Goal: Task Accomplishment & Management: Manage account settings

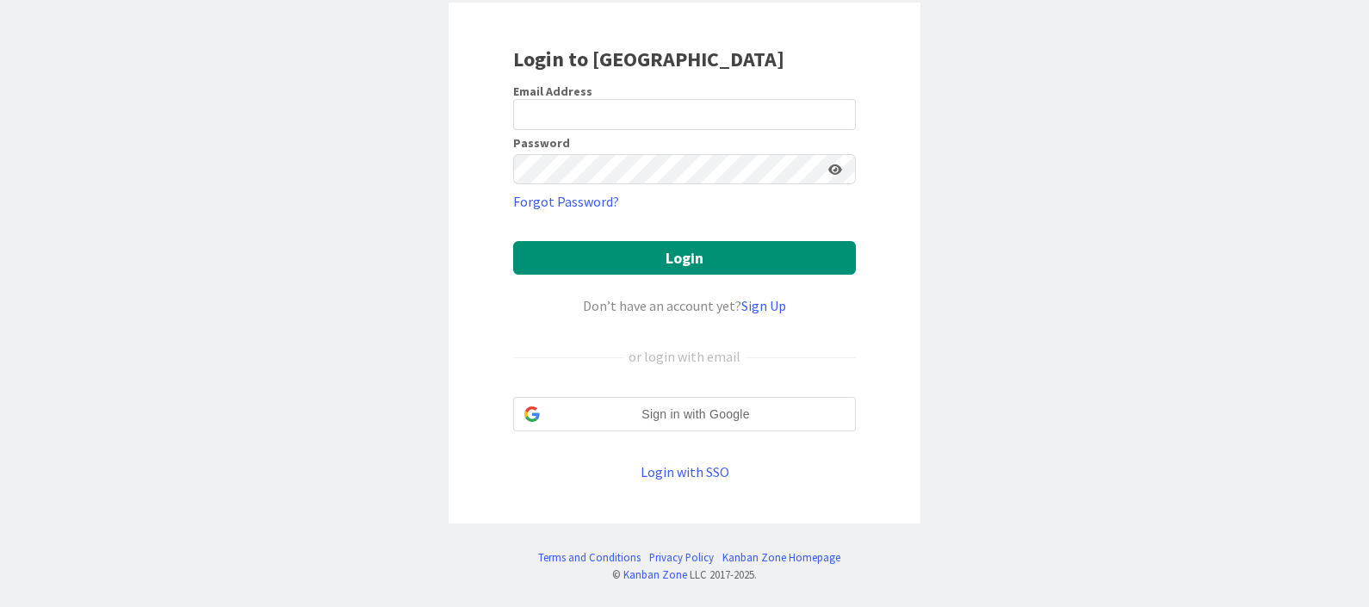
scroll to position [109, 0]
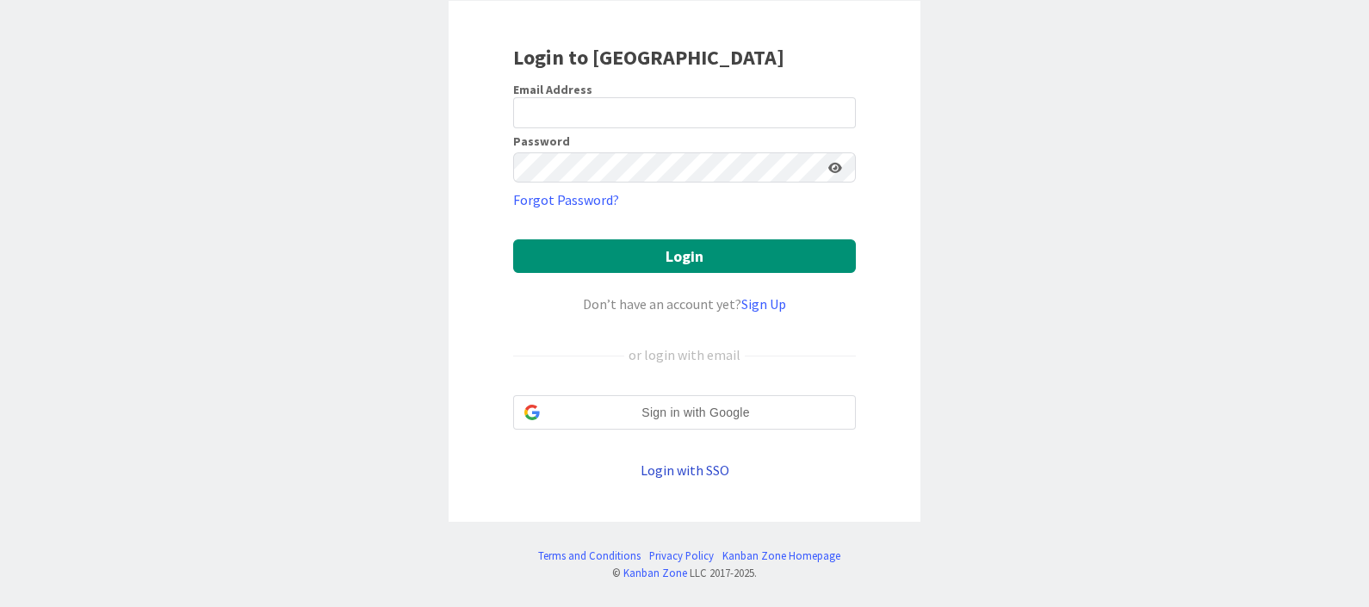
click at [670, 470] on link "Login with SSO" at bounding box center [685, 470] width 89 height 17
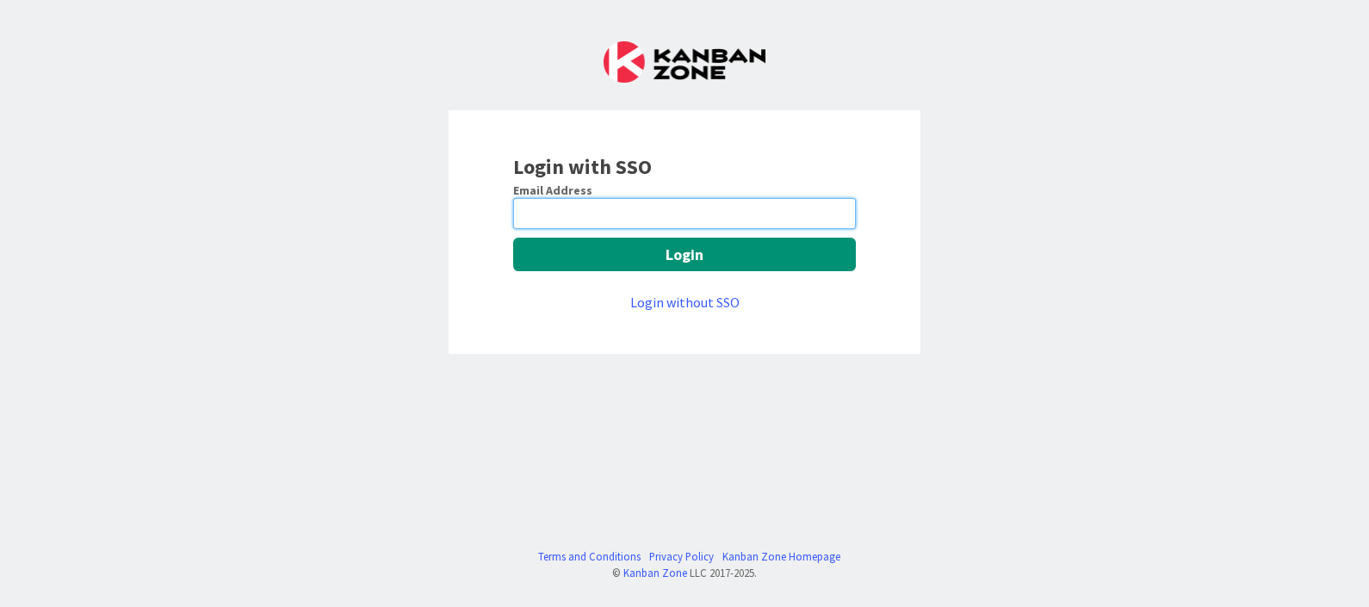
click at [676, 202] on input "email" at bounding box center [684, 213] width 343 height 31
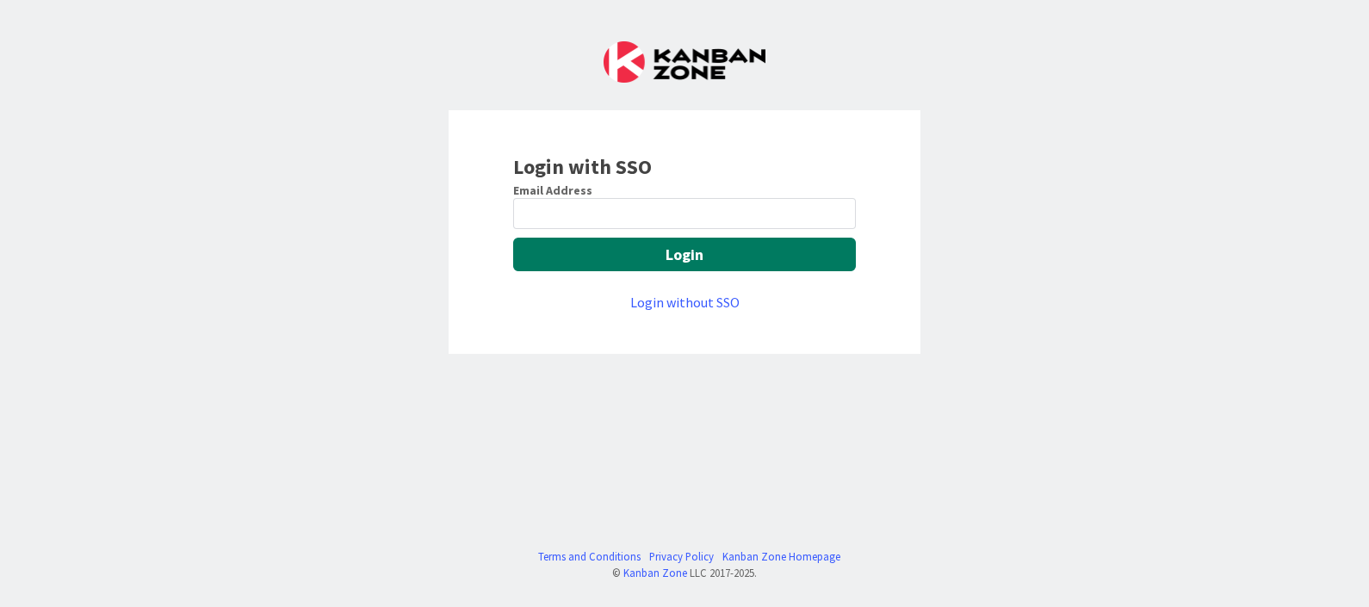
click at [667, 254] on button "Login" at bounding box center [684, 255] width 343 height 34
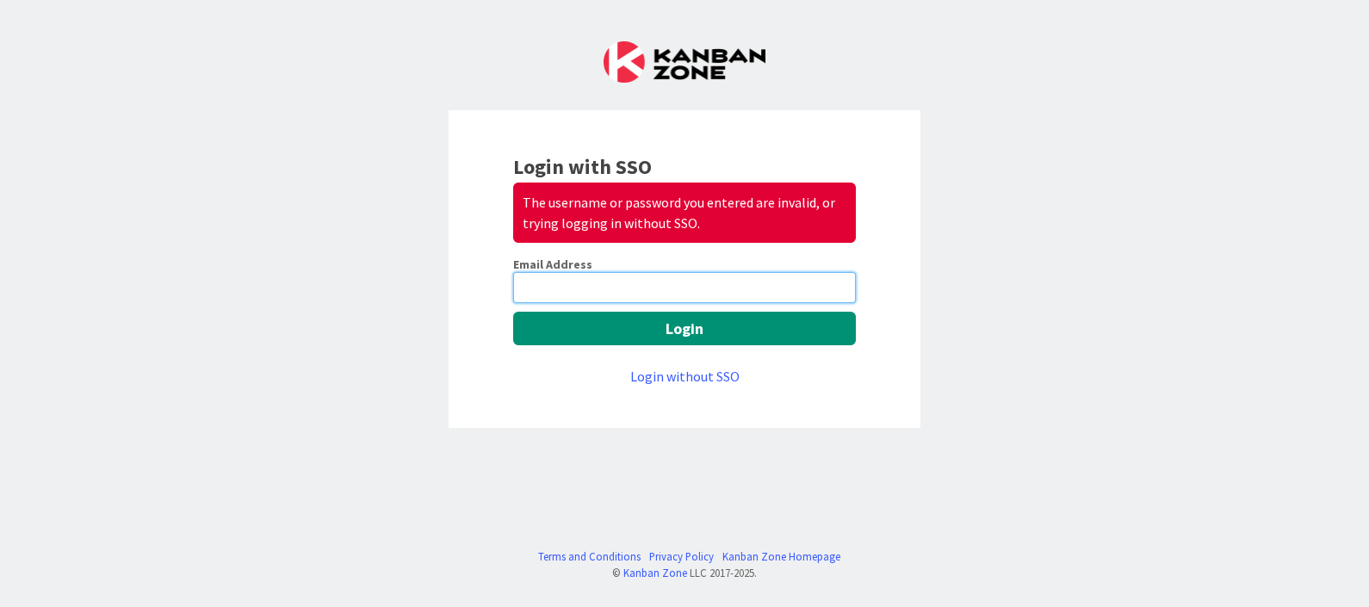
click at [645, 284] on input "email" at bounding box center [684, 287] width 343 height 31
type input "pawan.sahu@mrcglobal.com"
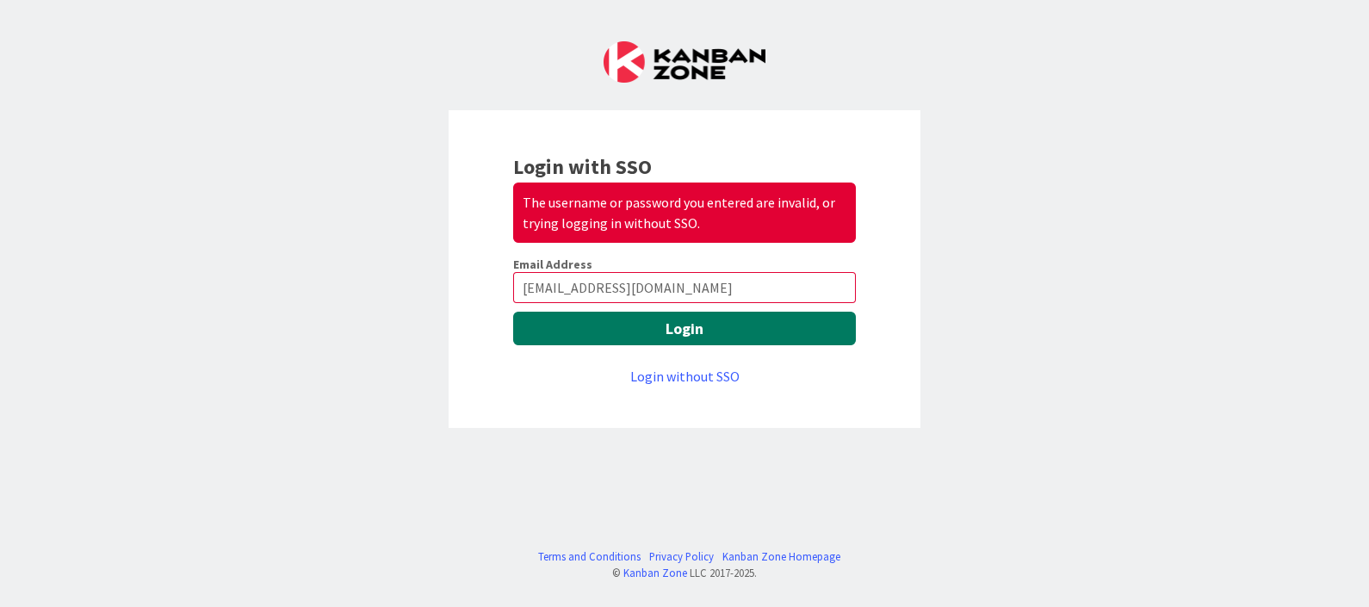
click at [707, 327] on button "Login" at bounding box center [684, 329] width 343 height 34
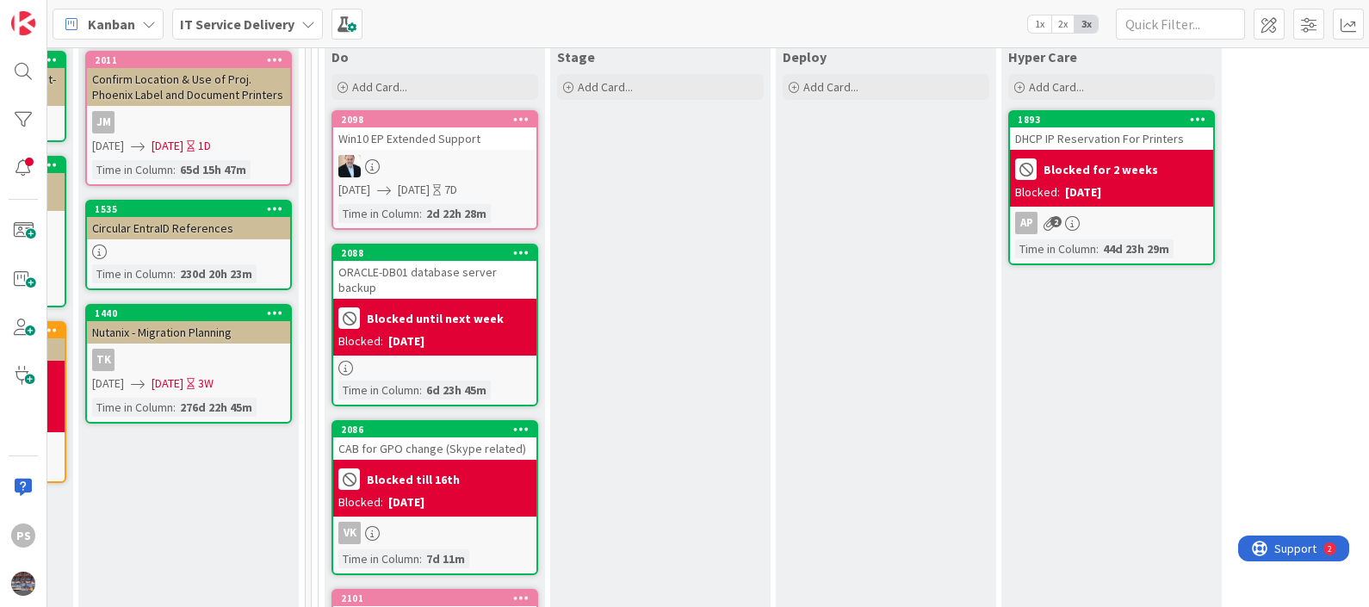
scroll to position [214, 884]
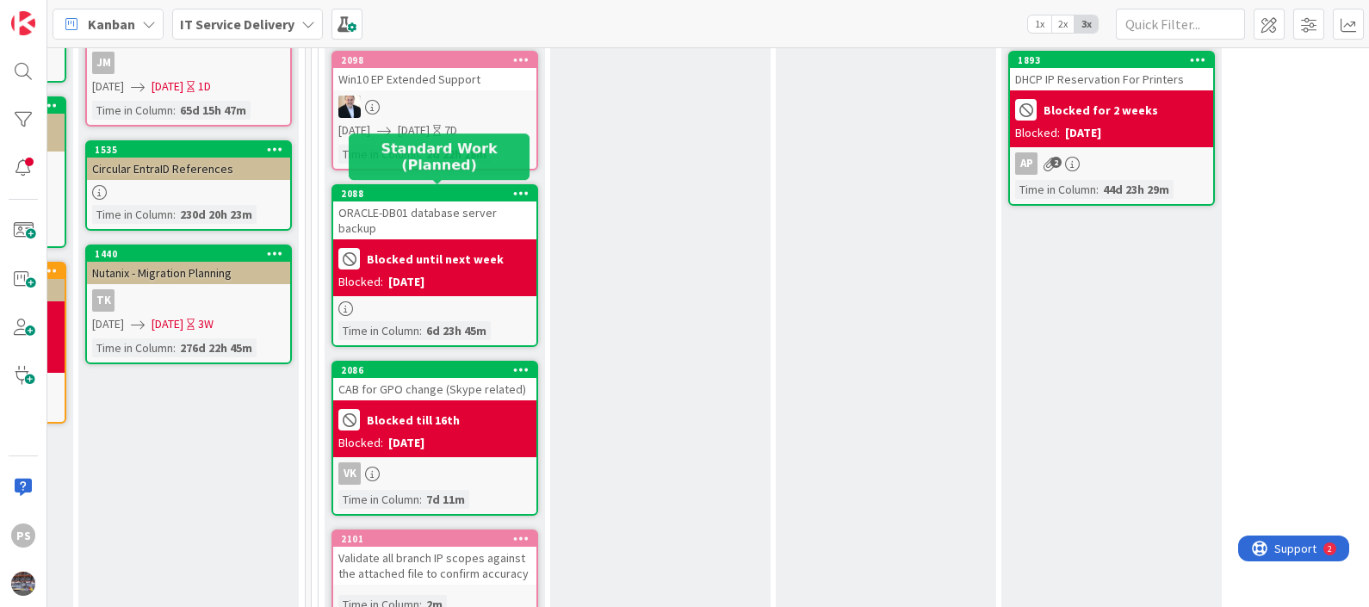
click at [461, 196] on div "2088" at bounding box center [438, 194] width 195 height 12
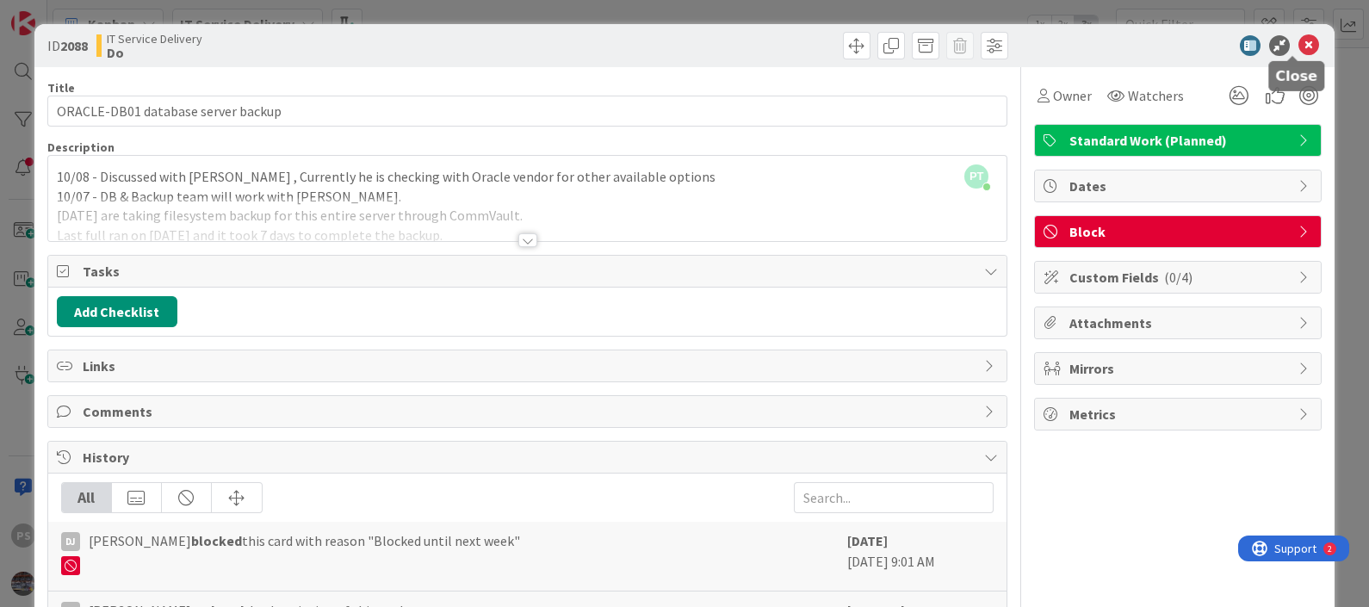
click at [1299, 48] on icon at bounding box center [1309, 45] width 21 height 21
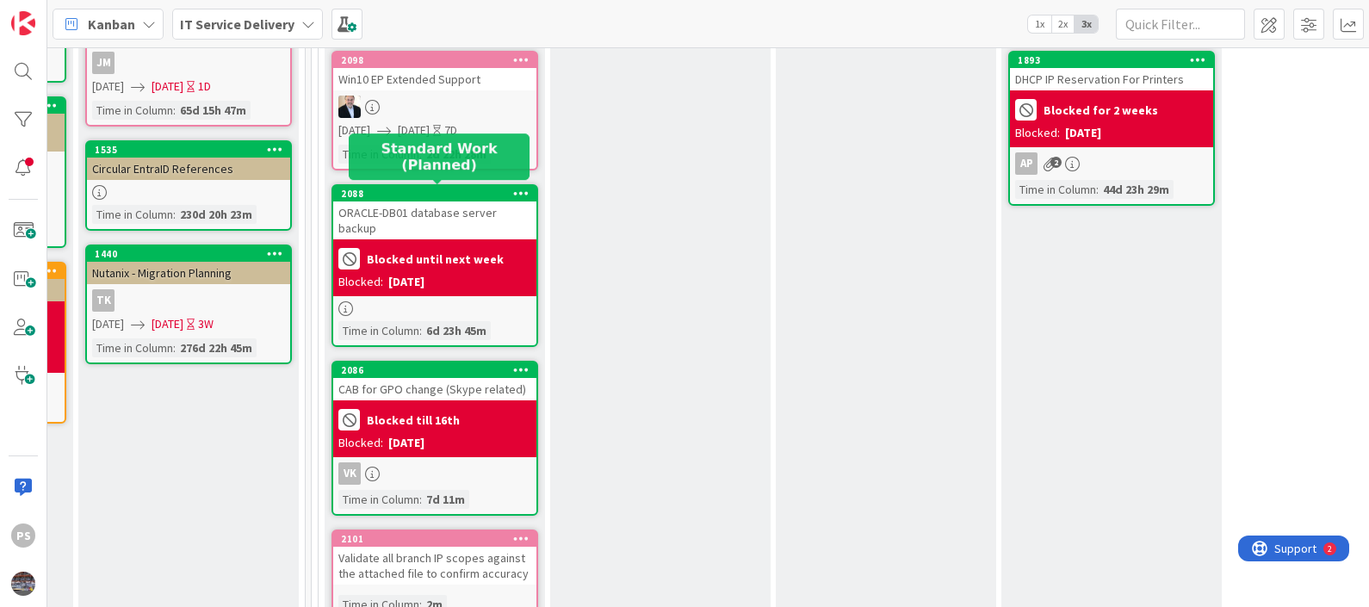
click at [457, 191] on div "2088" at bounding box center [438, 194] width 195 height 12
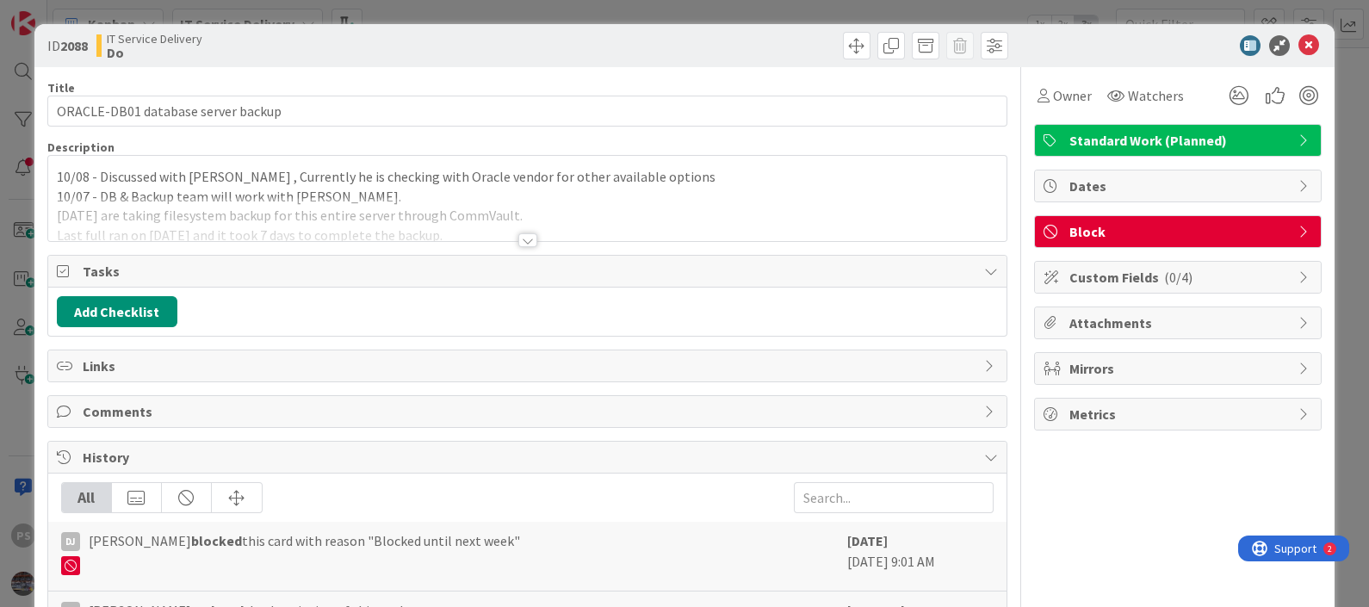
click at [58, 173] on div "10/08 - Discussed with [PERSON_NAME] , Currently he is checking with Oracle ven…" at bounding box center [527, 198] width 959 height 85
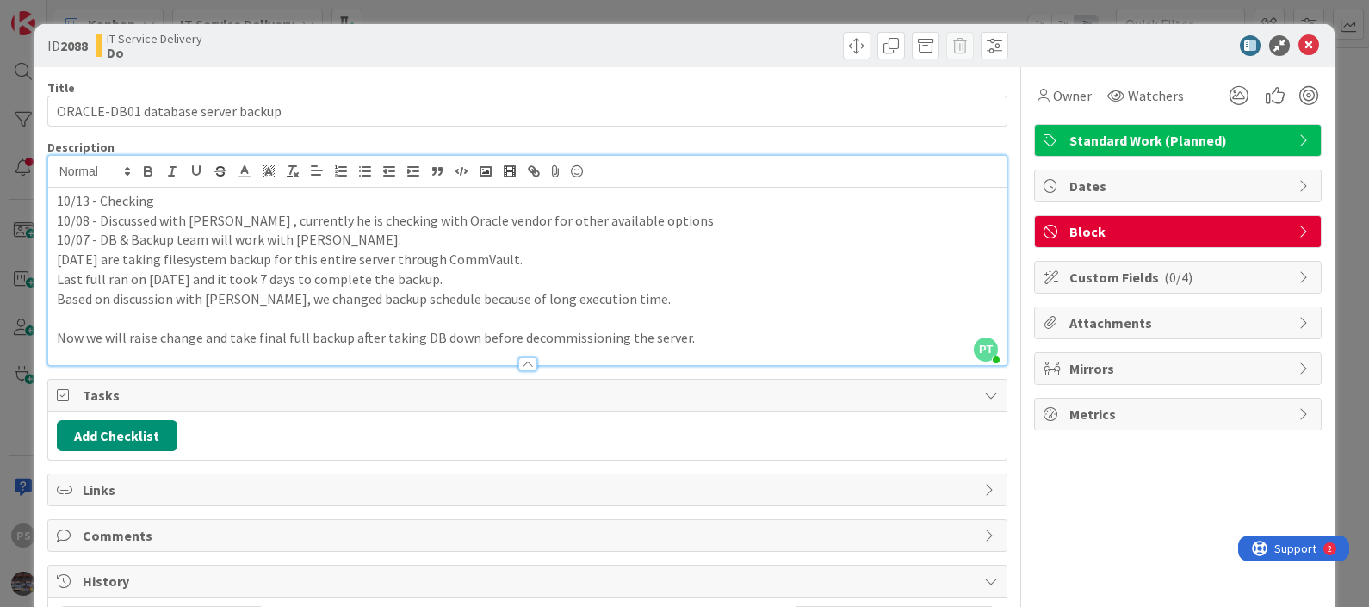
click at [177, 201] on p "10/13 - Checking" at bounding box center [528, 201] width 942 height 20
click at [1299, 47] on icon at bounding box center [1309, 45] width 21 height 21
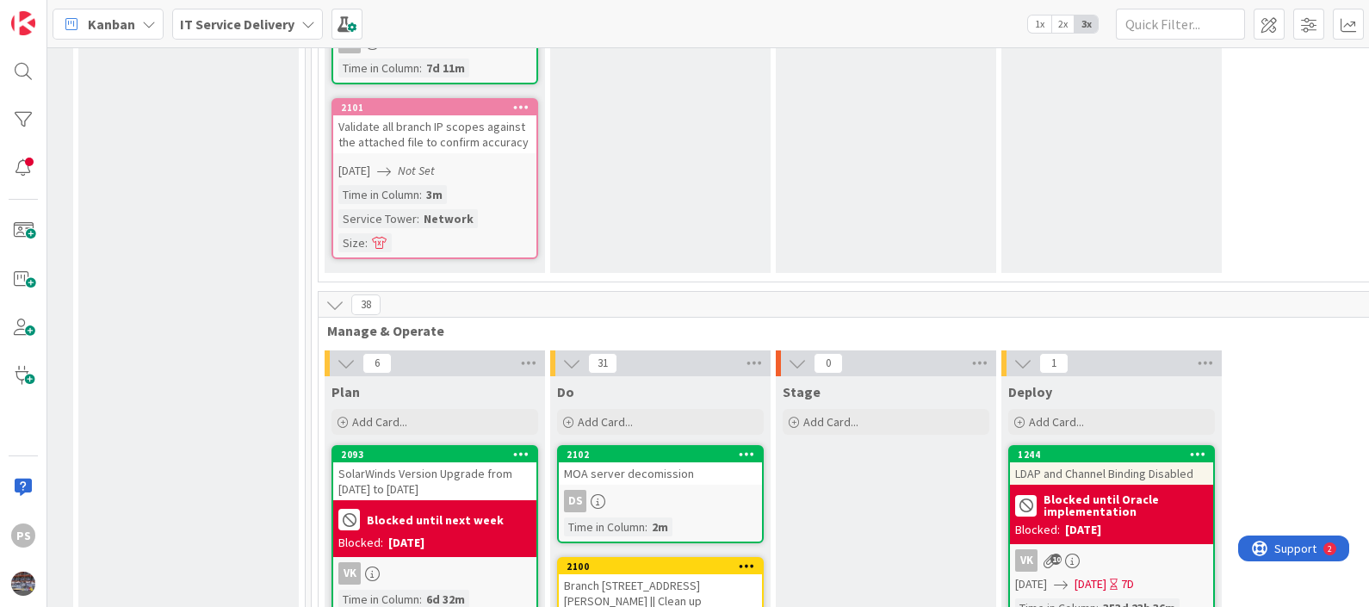
scroll to position [860, 884]
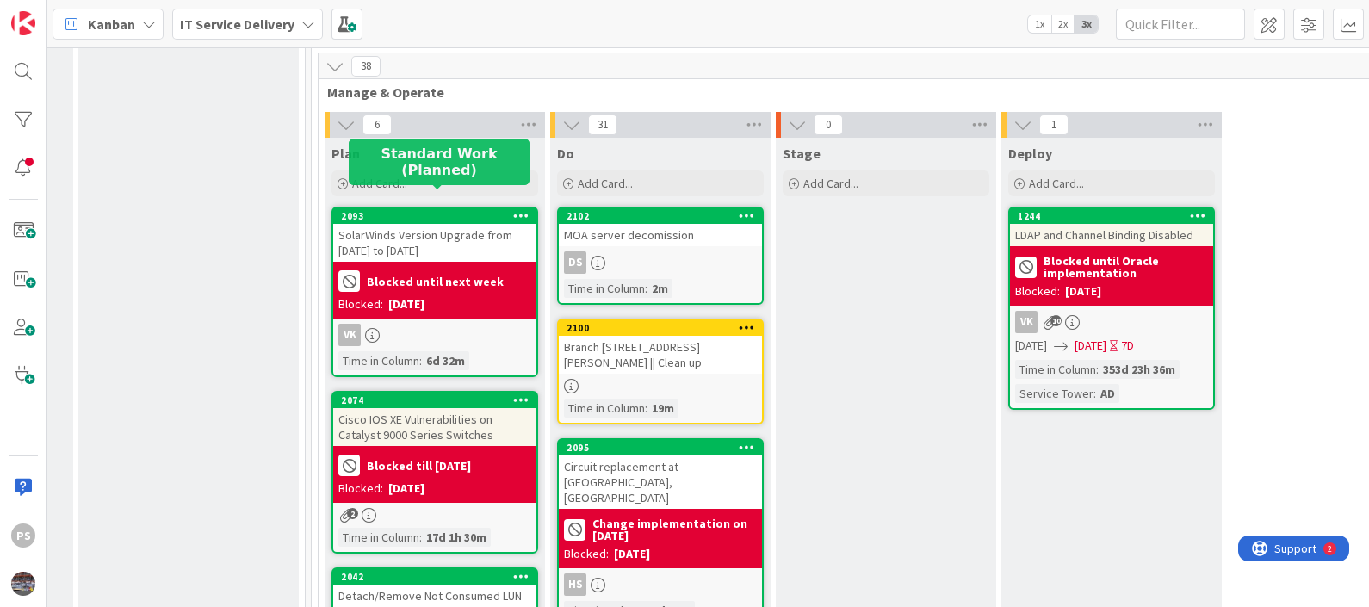
click at [421, 210] on div "2093" at bounding box center [438, 216] width 195 height 12
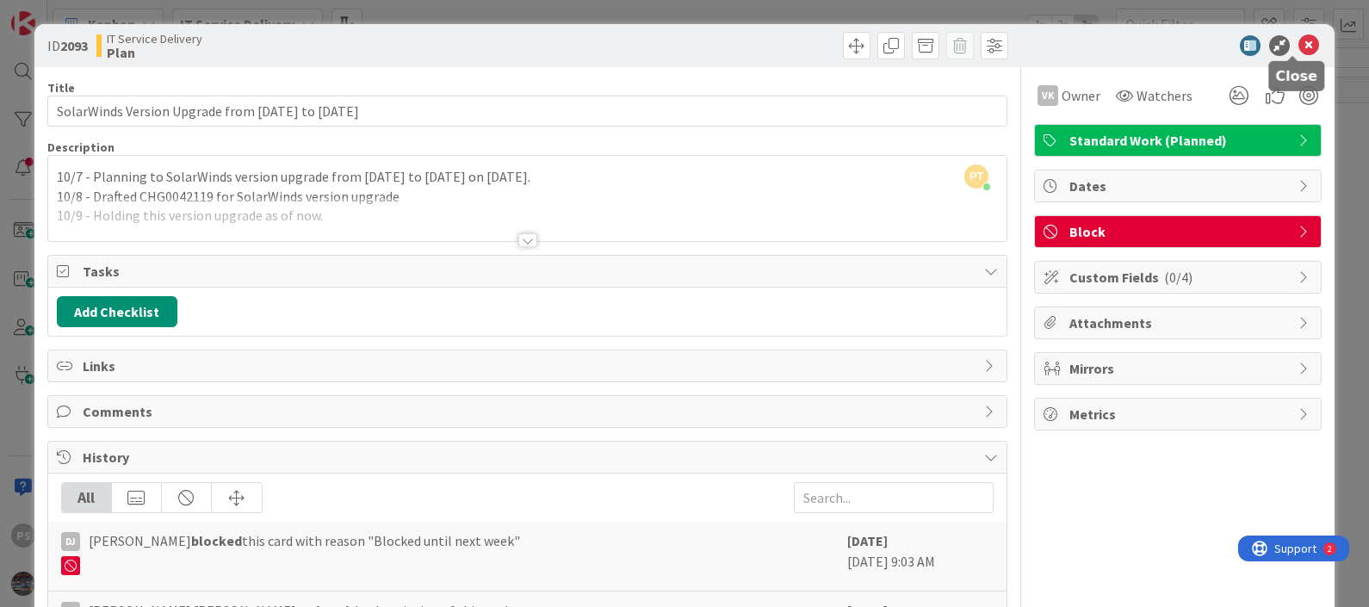
click at [1299, 47] on icon at bounding box center [1309, 45] width 21 height 21
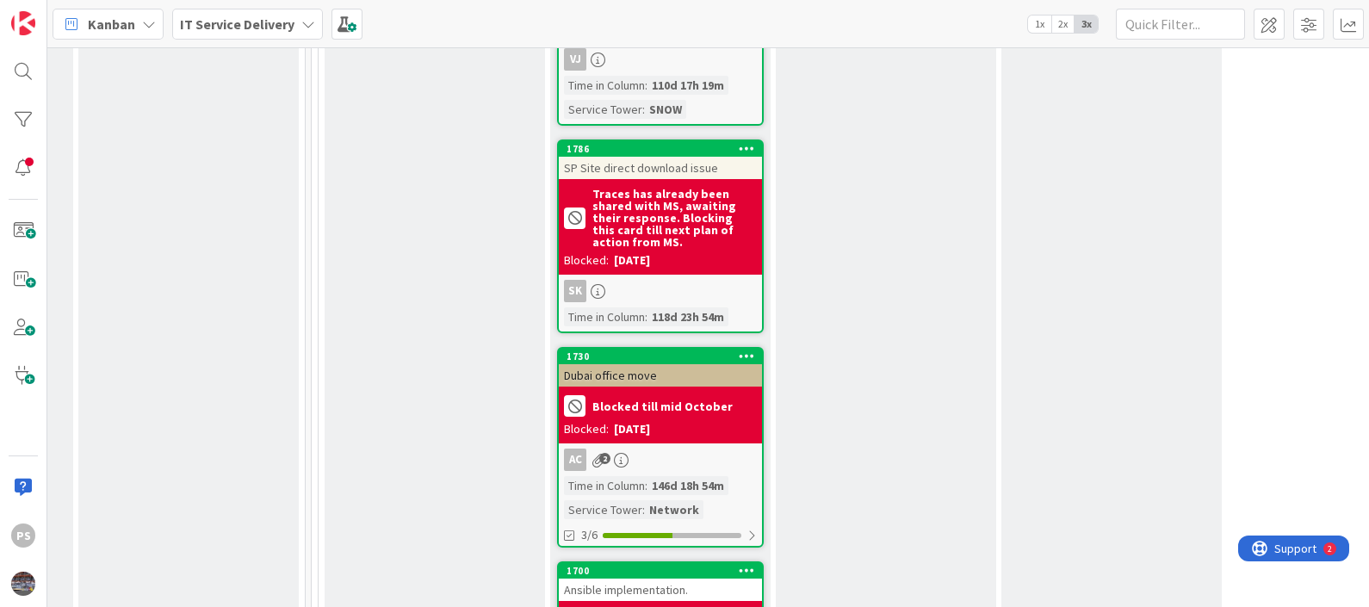
scroll to position [5060, 884]
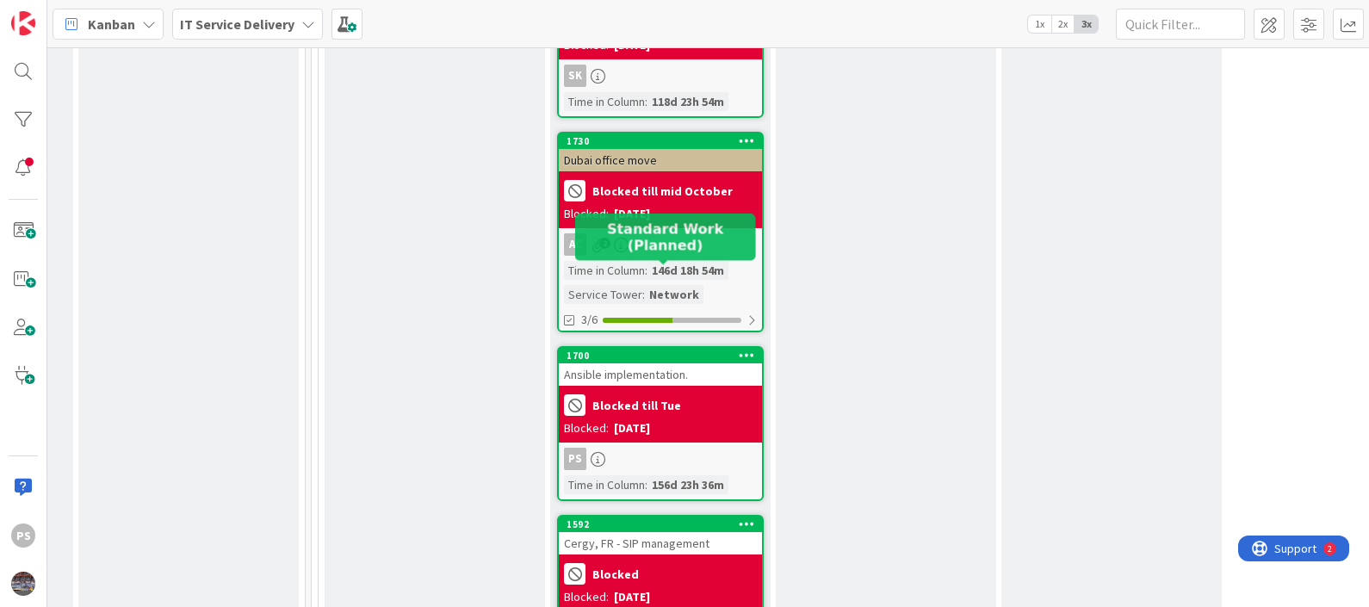
click at [676, 350] on div "1700" at bounding box center [664, 356] width 195 height 12
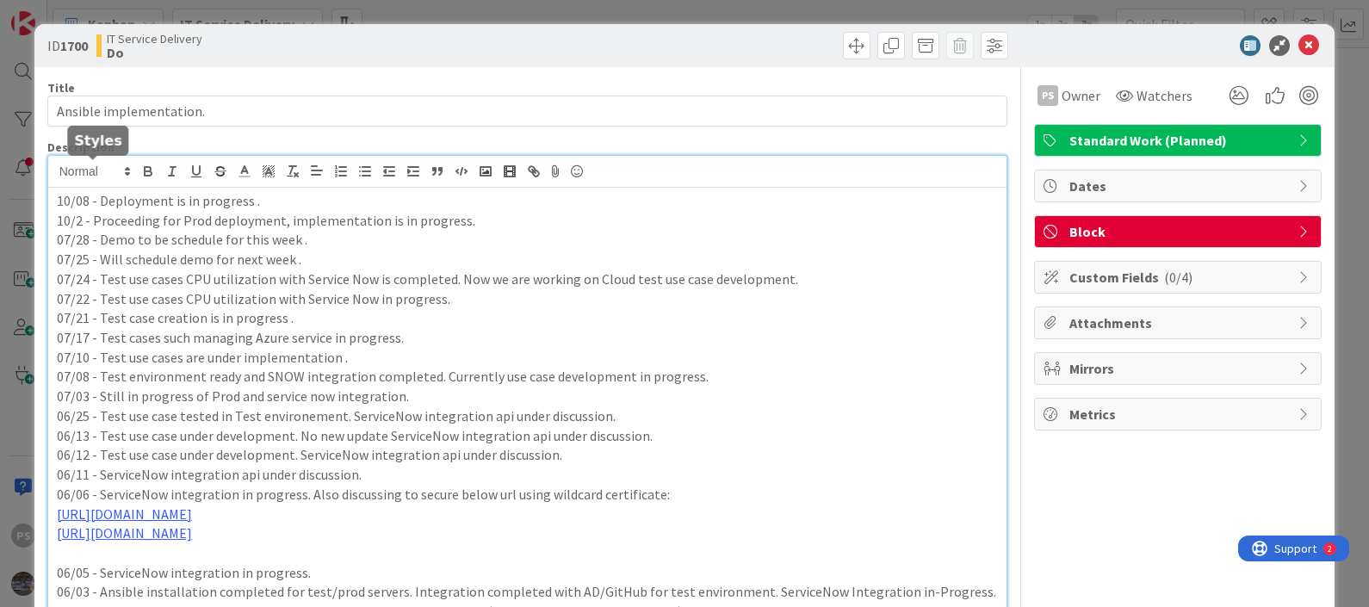
click at [60, 177] on div "PT [PERSON_NAME] just joined 10/08 - Deployment is in progress . 10/2 - Proceed…" at bounding box center [527, 476] width 959 height 640
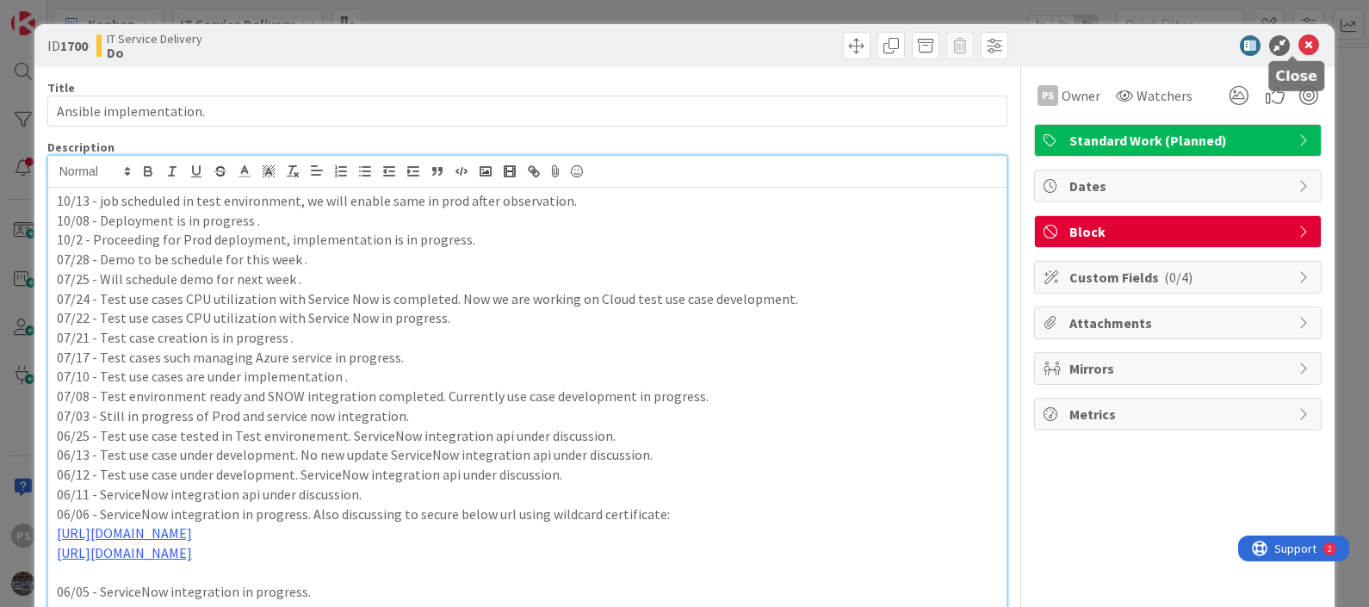
click at [1299, 47] on icon at bounding box center [1309, 45] width 21 height 21
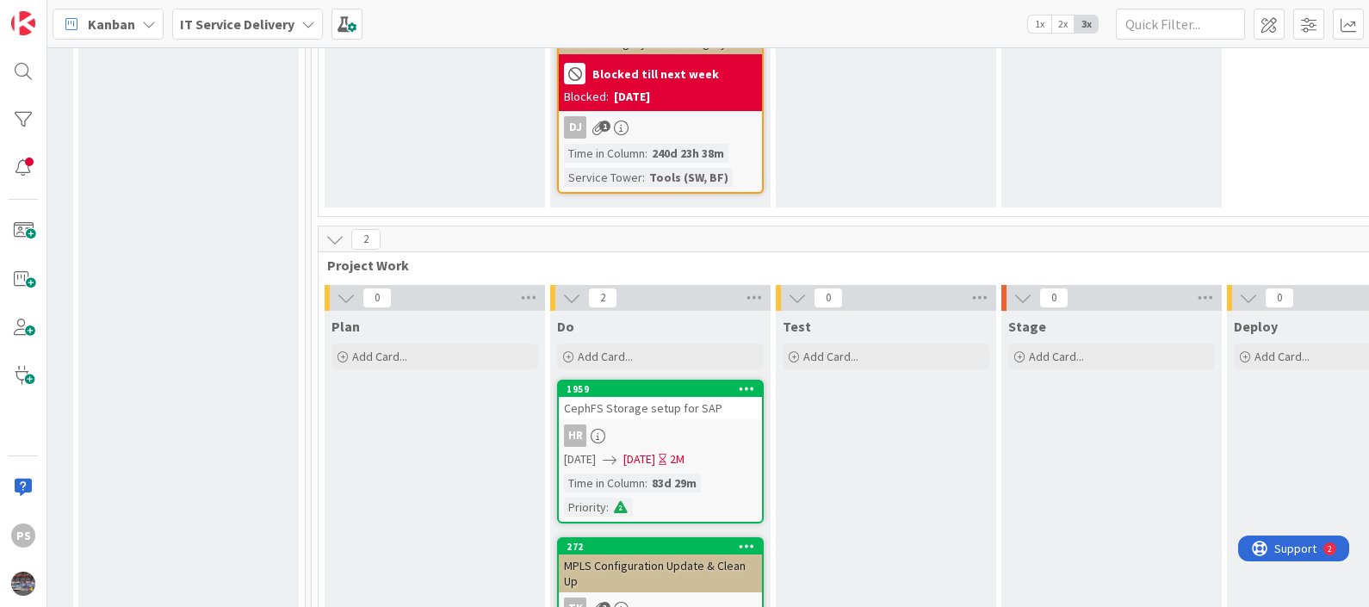
scroll to position [6781, 884]
click at [642, 383] on div "1959" at bounding box center [664, 389] width 195 height 12
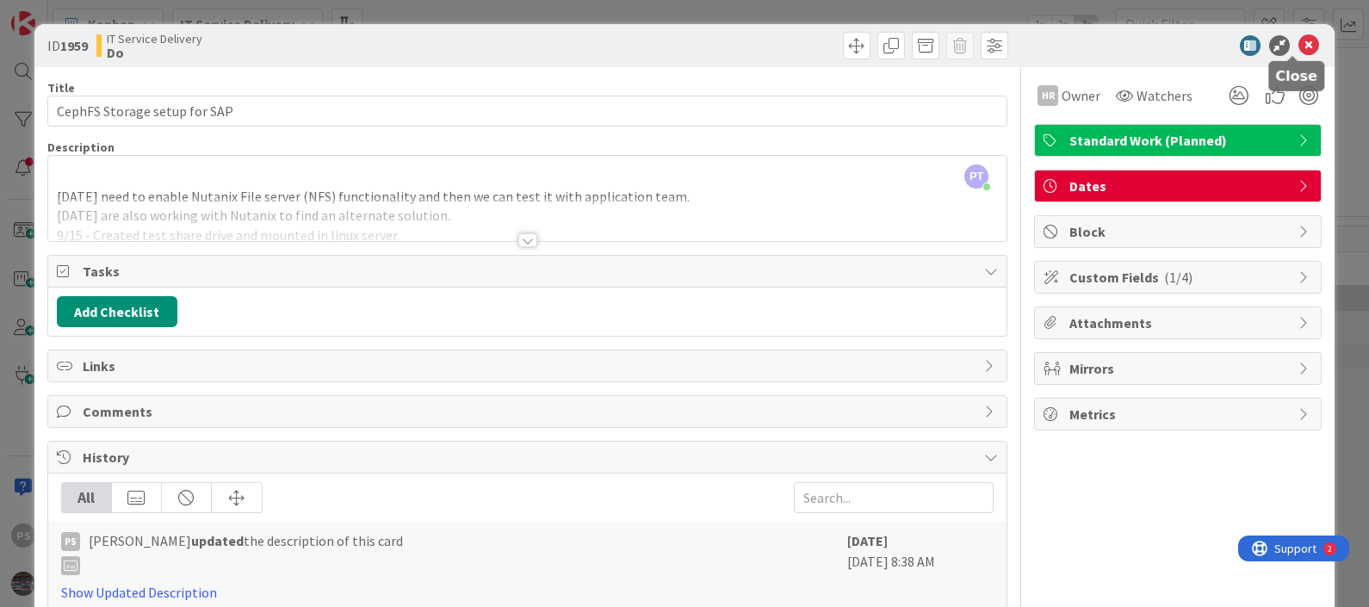
click at [1299, 47] on icon at bounding box center [1309, 45] width 21 height 21
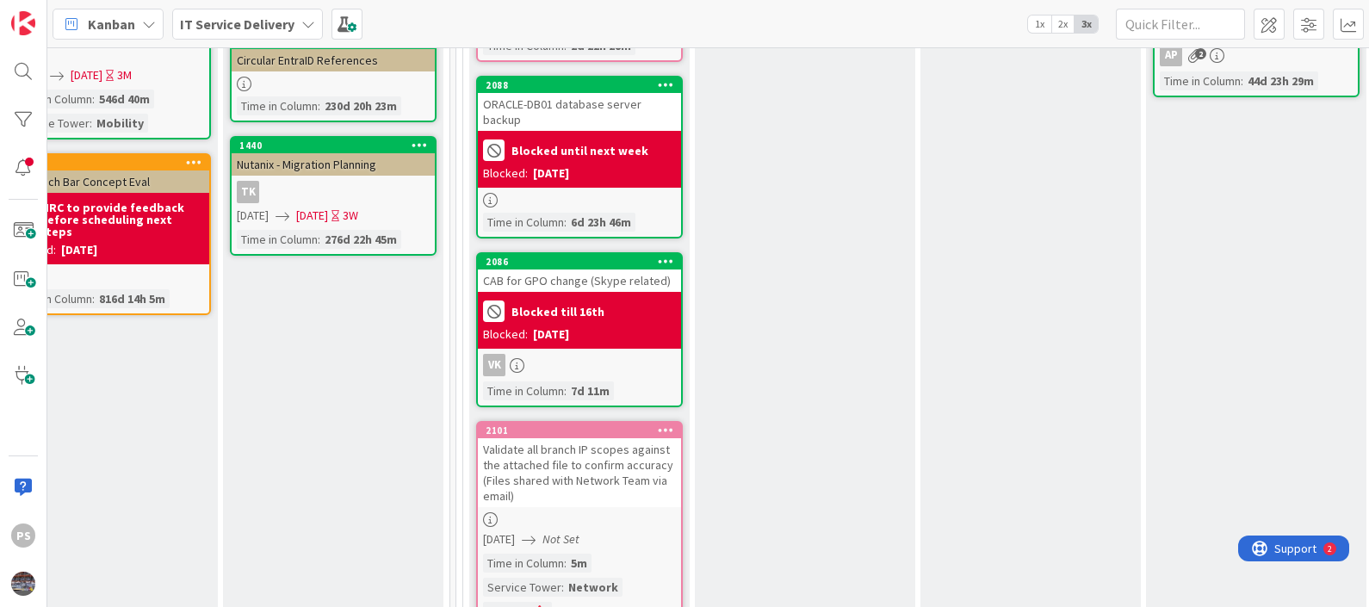
scroll to position [0, 740]
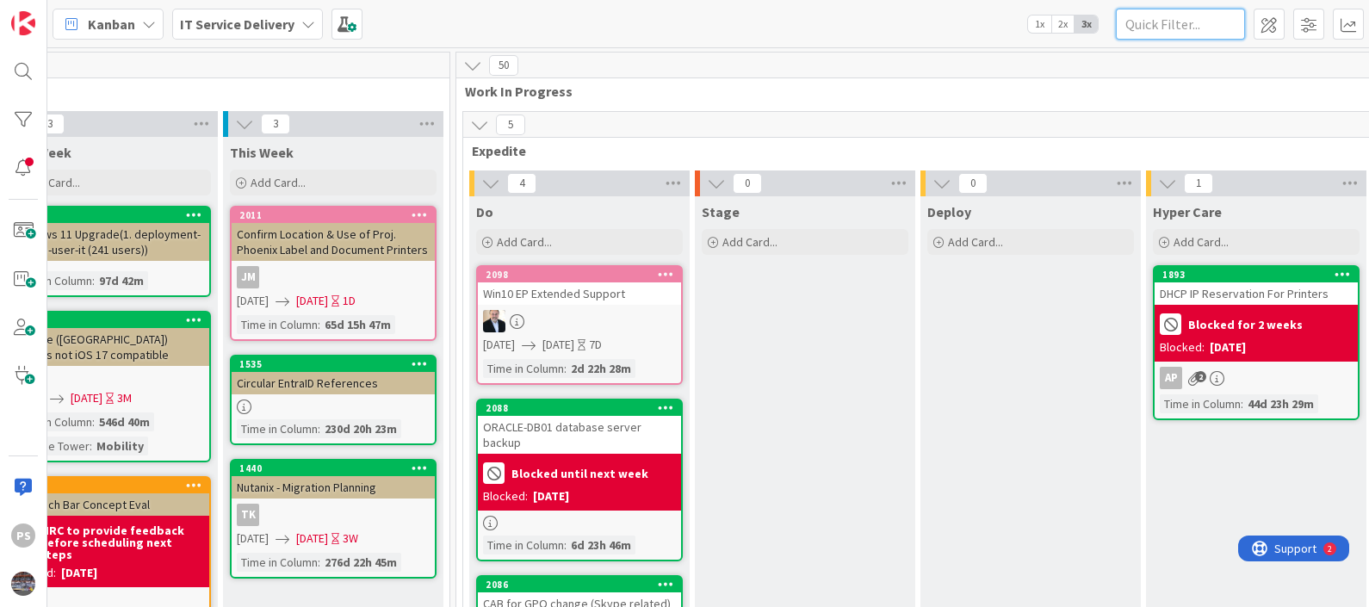
click at [1182, 24] on input "text" at bounding box center [1180, 24] width 129 height 31
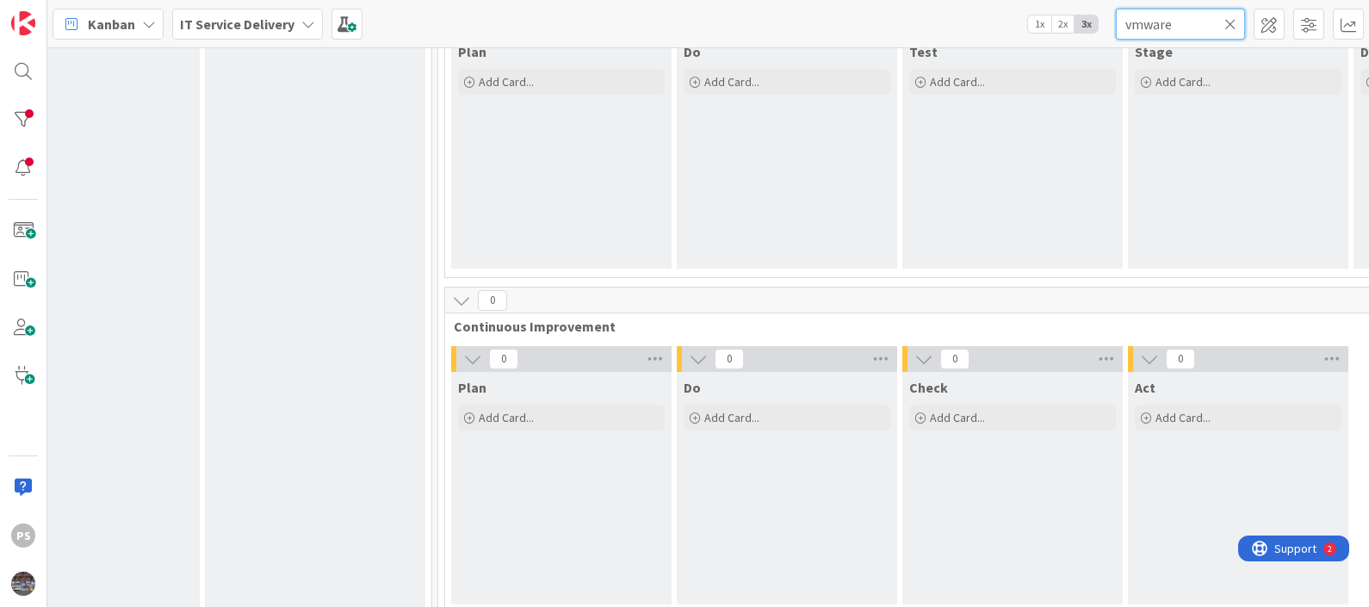
scroll to position [872, 758]
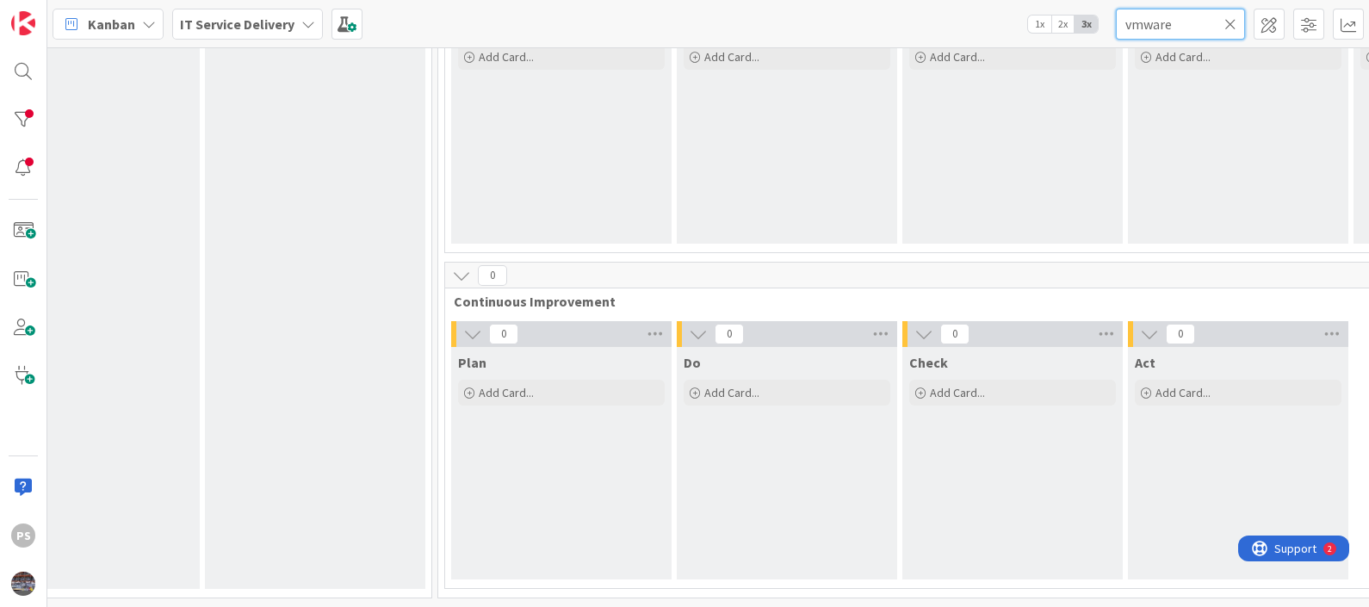
type input "vmware"
click at [1232, 22] on icon at bounding box center [1231, 24] width 12 height 16
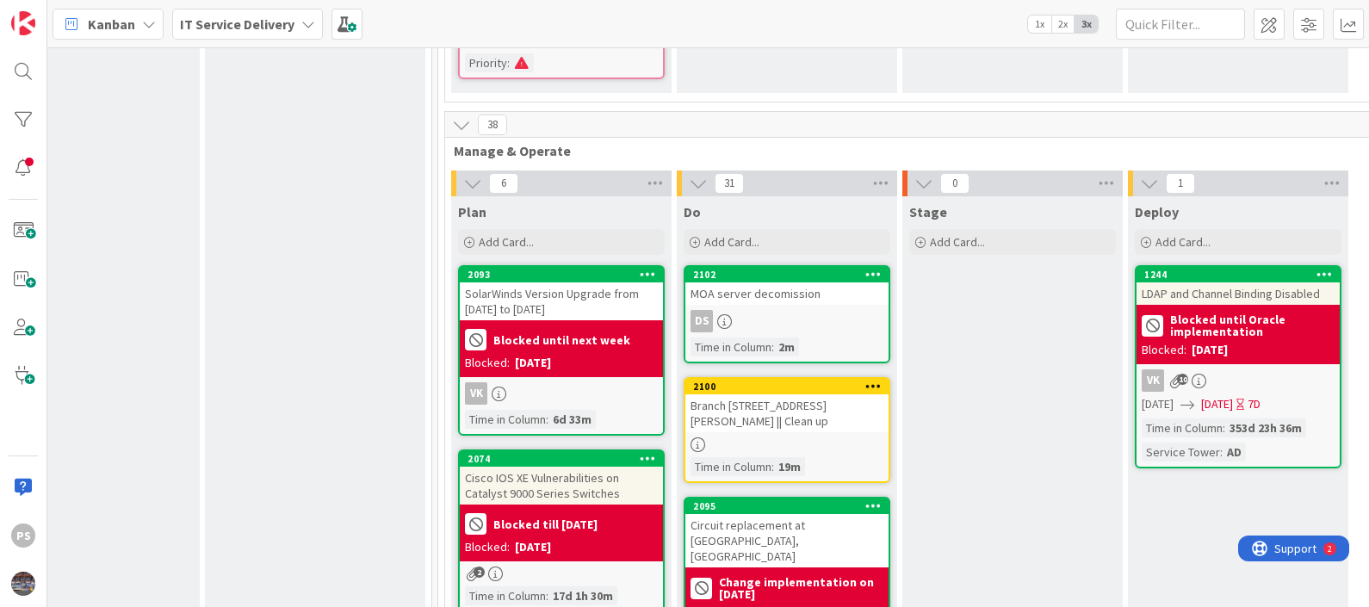
click at [900, 25] on div "Kanban IT Service Delivery 1x 2x 3x" at bounding box center [708, 23] width 1322 height 47
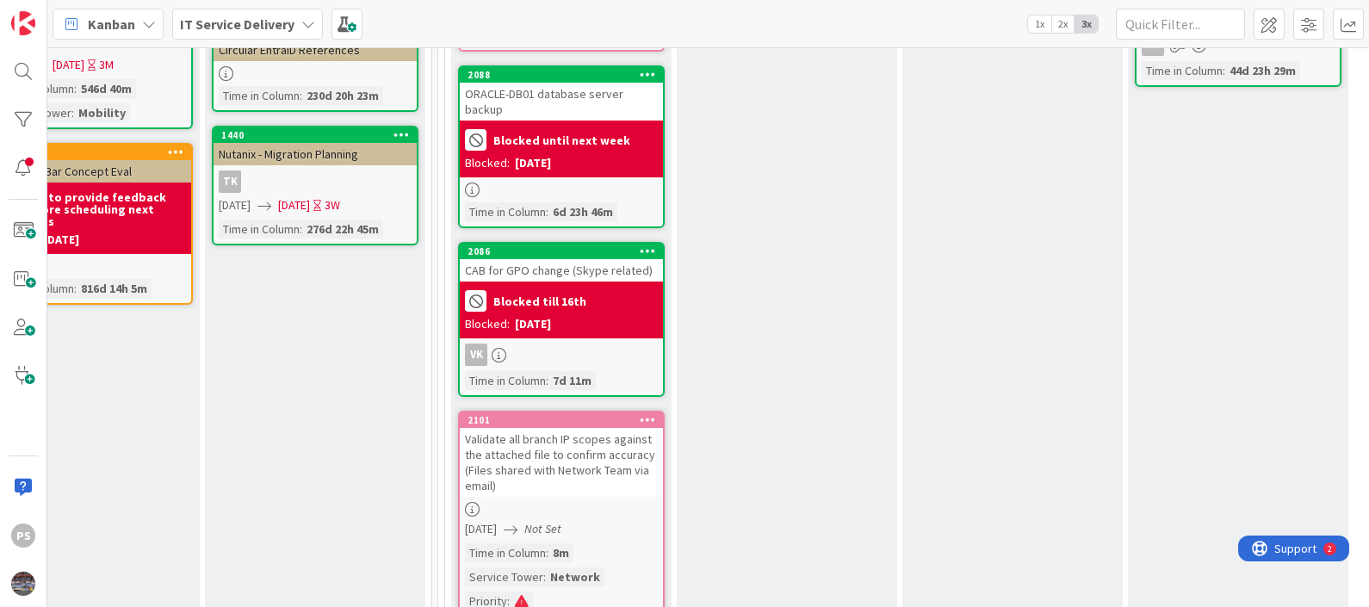
scroll to position [10, 758]
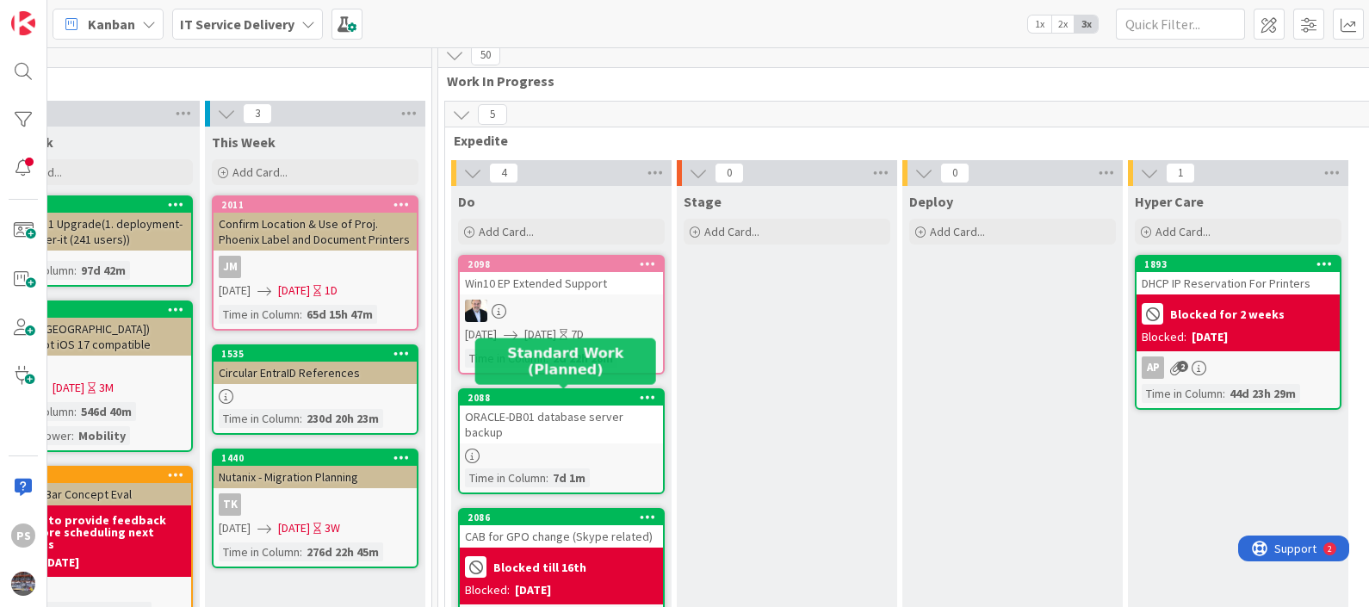
click at [537, 400] on div "2088" at bounding box center [565, 398] width 195 height 12
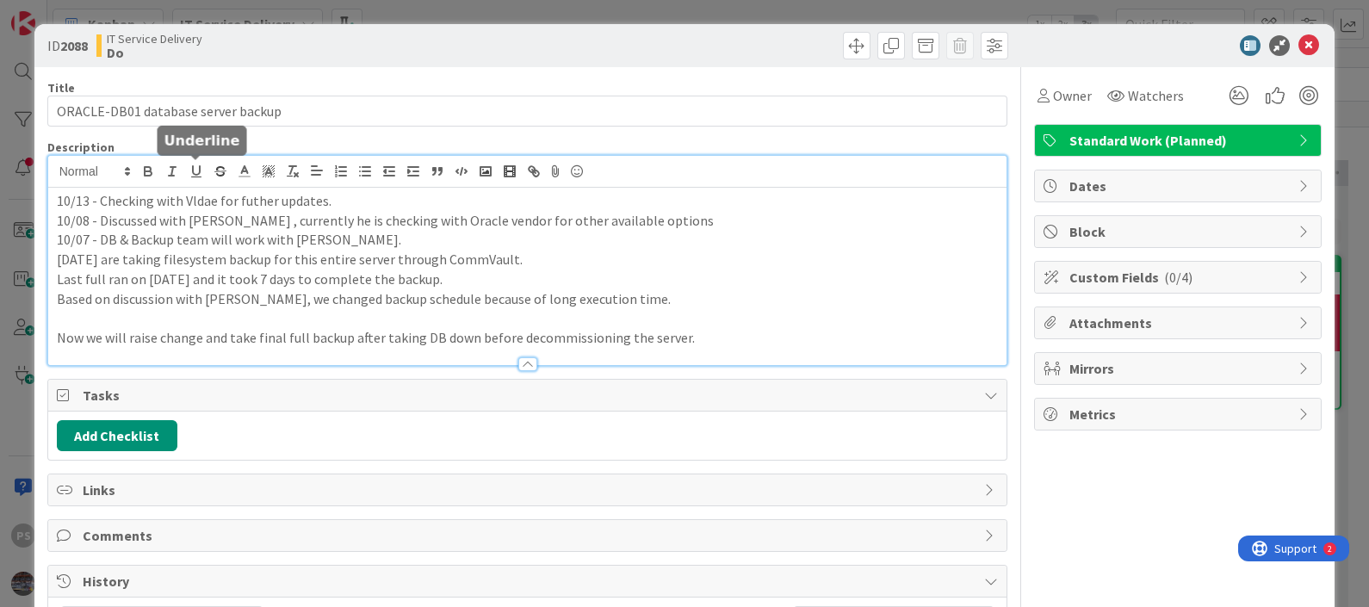
click at [198, 172] on div "10/13 - Checking with Vldae for futher updates. 10/08 - Discussed with [PERSON_…" at bounding box center [527, 260] width 959 height 209
click at [1299, 53] on icon at bounding box center [1309, 45] width 21 height 21
